Goal: Task Accomplishment & Management: Use online tool/utility

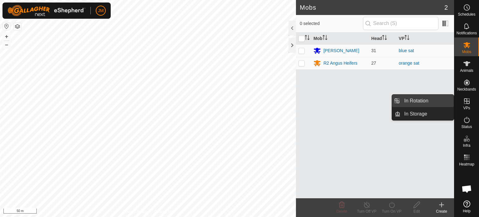
click at [428, 103] on link "In Rotation" at bounding box center [426, 100] width 53 height 12
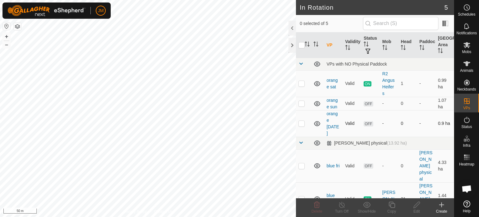
click at [301, 125] on p-checkbox at bounding box center [301, 123] width 6 height 5
click at [314, 206] on icon at bounding box center [317, 204] width 6 height 6
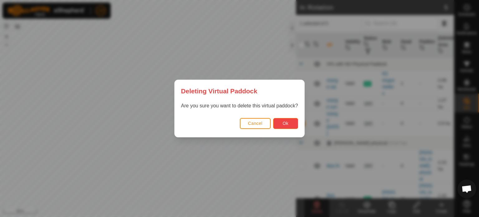
click at [286, 122] on span "Ok" at bounding box center [285, 123] width 6 height 5
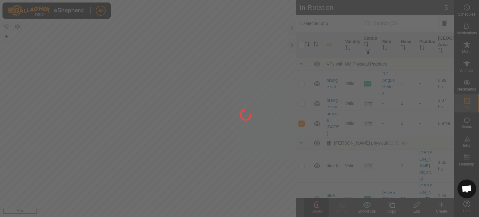
checkbox input "false"
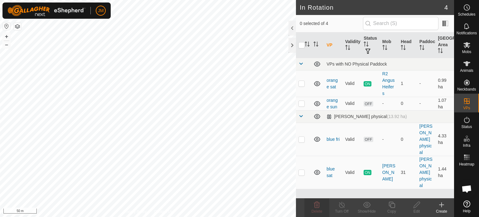
click at [441, 205] on icon at bounding box center [441, 204] width 7 height 7
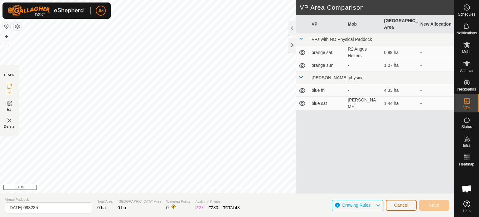
click at [397, 203] on span "Cancel" at bounding box center [401, 204] width 15 height 5
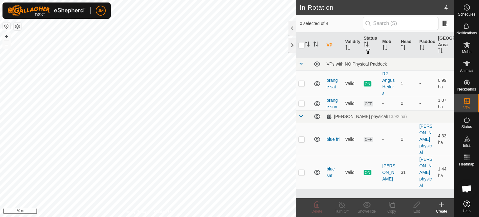
click at [439, 204] on icon at bounding box center [441, 204] width 7 height 7
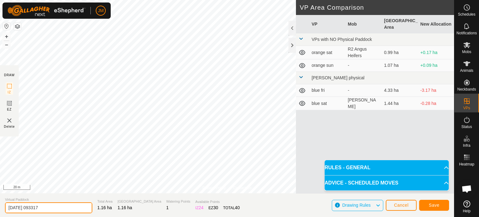
click at [70, 204] on input "[DATE] 093317" at bounding box center [48, 207] width 87 height 11
type input "2"
type input "orange [DATE]"
click at [441, 204] on button "Save" at bounding box center [434, 205] width 30 height 11
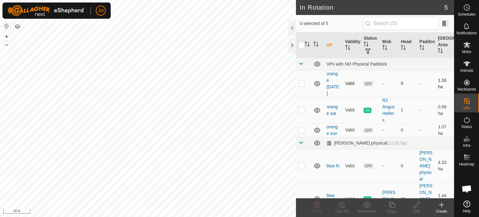
click at [302, 83] on p-checkbox at bounding box center [301, 83] width 6 height 5
checkbox input "true"
click at [465, 49] on es-mob-svg-icon at bounding box center [466, 45] width 11 height 10
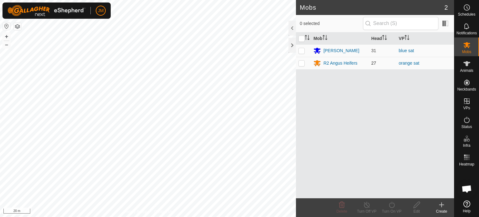
click at [303, 62] on p-checkbox at bounding box center [301, 62] width 6 height 5
checkbox input "true"
click at [395, 204] on icon at bounding box center [392, 204] width 8 height 7
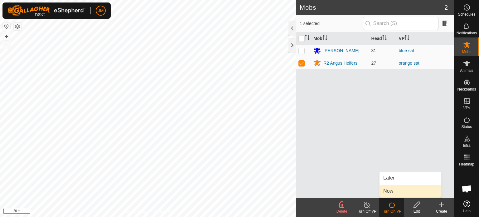
click at [394, 192] on link "Now" at bounding box center [410, 191] width 62 height 12
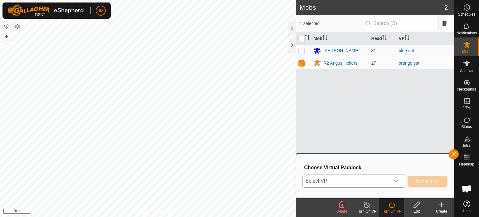
click at [382, 183] on span "Select VP" at bounding box center [346, 181] width 87 height 12
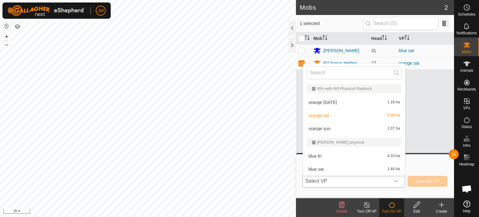
click at [352, 102] on li "orange [DATE] 1.16 ha" at bounding box center [354, 102] width 102 height 12
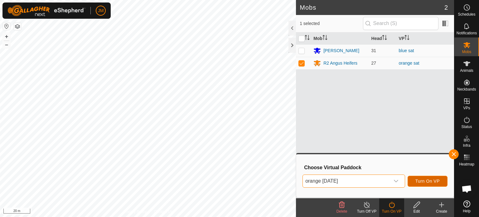
click at [431, 180] on span "Turn On VP" at bounding box center [427, 180] width 24 height 5
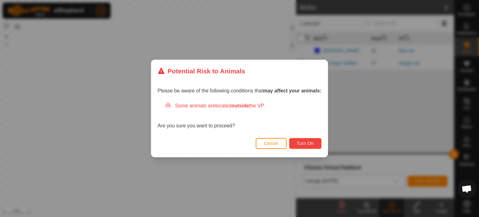
click at [297, 143] on span "Turn On" at bounding box center [305, 143] width 17 height 5
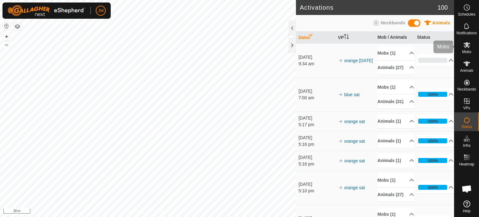
click at [464, 51] on span "Mobs" at bounding box center [466, 52] width 9 height 4
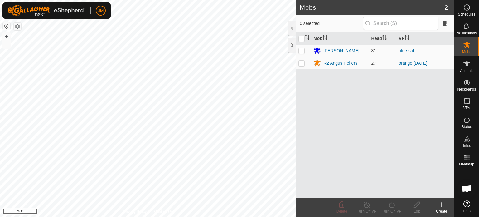
click at [310, 112] on div "Mobs 2 0 selected Mob Head [PERSON_NAME] 31 blue sat R2 Angus Heifers 27 orange…" at bounding box center [227, 108] width 454 height 217
click at [305, 56] on div "Mobs 2 0 selected Mob Head [PERSON_NAME] 31 blue sat R2 Angus Heifers 27 orange…" at bounding box center [227, 108] width 454 height 217
click at [322, 147] on div "Mobs 2 0 selected Mob Head [PERSON_NAME] 31 blue sat R2 Angus Heifers 27 orange…" at bounding box center [227, 108] width 454 height 217
click at [379, 136] on div "Mobs 2 0 selected Mob Head [PERSON_NAME] 31 blue sat R2 Angus Heifers 27 orange…" at bounding box center [227, 108] width 454 height 217
click at [313, 143] on div "Mob Head [PERSON_NAME] 31 blue sat R2 Angus Heifers 27 orange [DATE]" at bounding box center [375, 115] width 158 height 166
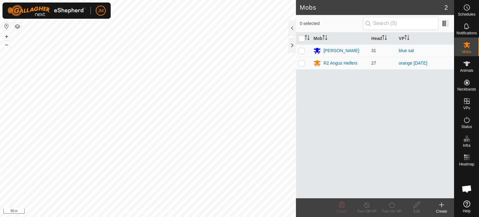
click at [69, 216] on html "JM Schedules Notifications Mobs Animals Neckbands VPs Status Infra Heatmap Help…" at bounding box center [239, 108] width 479 height 217
click at [151, 216] on html "JM Schedules Notifications Mobs Animals Neckbands VPs Status Infra Heatmap Help…" at bounding box center [239, 108] width 479 height 217
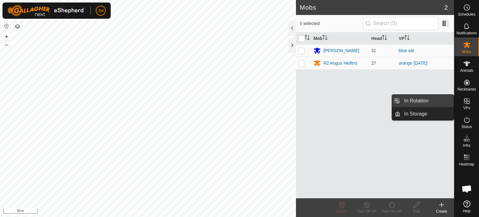
click at [424, 103] on link "In Rotation" at bounding box center [426, 100] width 53 height 12
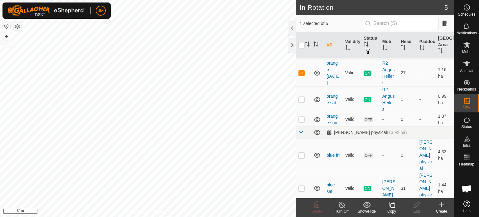
scroll to position [17, 0]
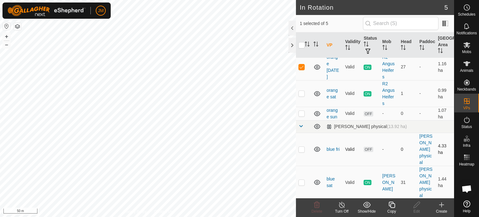
click at [301, 150] on p-checkbox at bounding box center [301, 149] width 6 height 5
checkbox input "true"
click at [301, 69] on td at bounding box center [303, 67] width 15 height 26
checkbox input "false"
click at [316, 207] on icon at bounding box center [317, 204] width 6 height 6
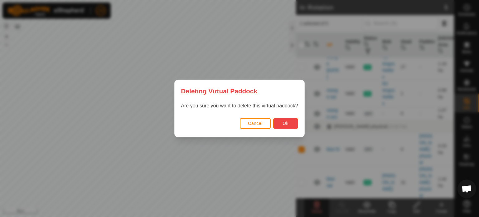
click at [288, 121] on span "Ok" at bounding box center [285, 123] width 6 height 5
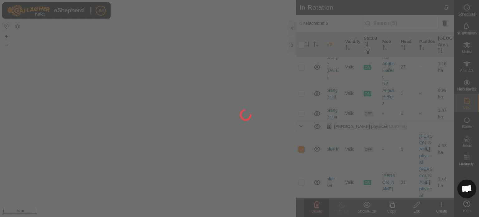
checkbox input "false"
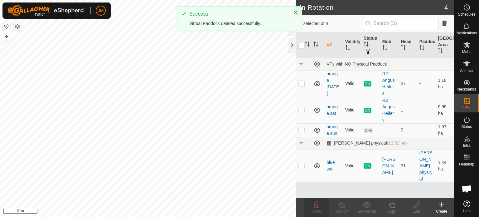
scroll to position [0, 0]
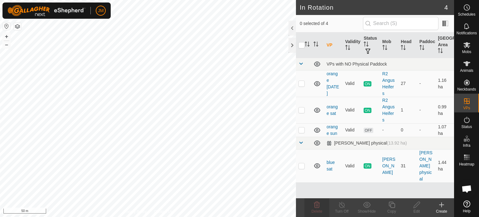
click at [440, 204] on icon at bounding box center [441, 204] width 4 height 0
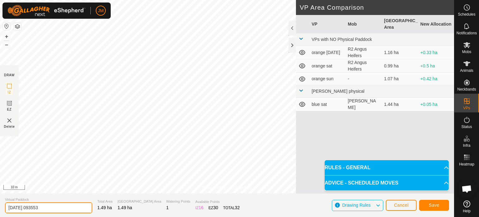
click at [63, 208] on input "[DATE] 093553" at bounding box center [48, 207] width 87 height 11
type input "2"
type input "blue [DATE] morning"
click at [431, 204] on span "Save" at bounding box center [434, 204] width 11 height 5
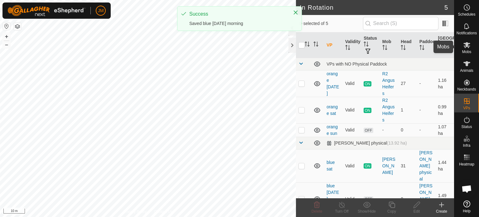
click at [469, 47] on icon at bounding box center [466, 44] width 7 height 7
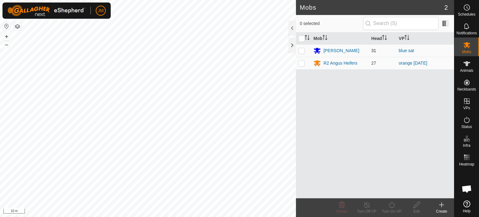
click at [299, 51] on p-checkbox at bounding box center [301, 50] width 6 height 5
checkbox input "true"
click at [393, 206] on icon at bounding box center [392, 204] width 8 height 7
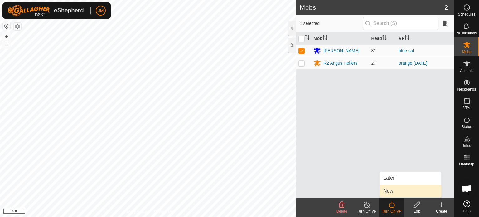
click at [389, 191] on link "Now" at bounding box center [410, 191] width 62 height 12
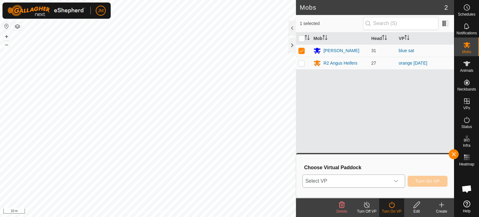
click at [386, 180] on span "Select VP" at bounding box center [346, 181] width 87 height 12
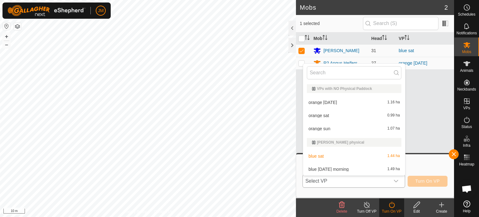
click at [343, 168] on li "blue [DATE] morning 1.49 ha" at bounding box center [354, 169] width 102 height 12
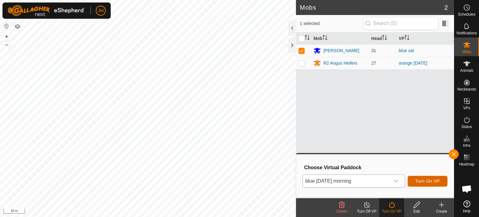
click at [421, 182] on span "Turn On VP" at bounding box center [427, 180] width 24 height 5
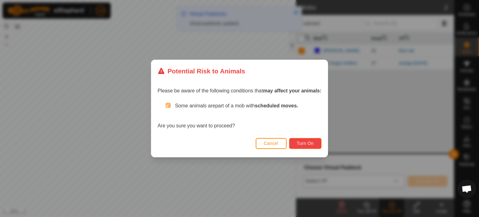
click at [305, 145] on span "Turn On" at bounding box center [305, 143] width 17 height 5
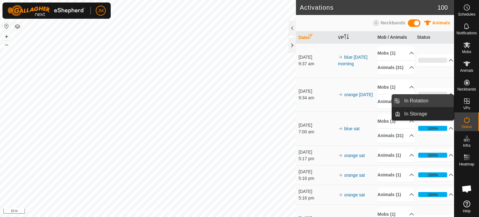
click at [434, 99] on link "In Rotation" at bounding box center [426, 100] width 53 height 12
